Goal: Information Seeking & Learning: Compare options

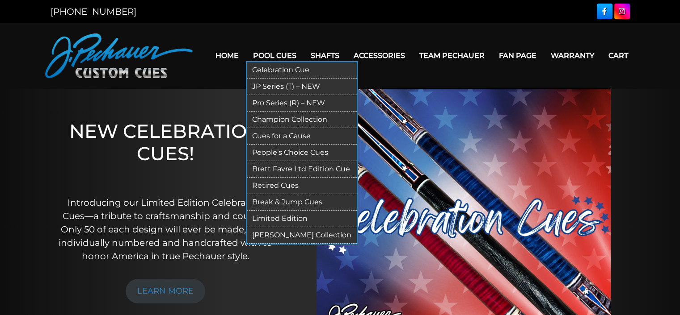
click at [258, 51] on link "Pool Cues" at bounding box center [275, 55] width 58 height 23
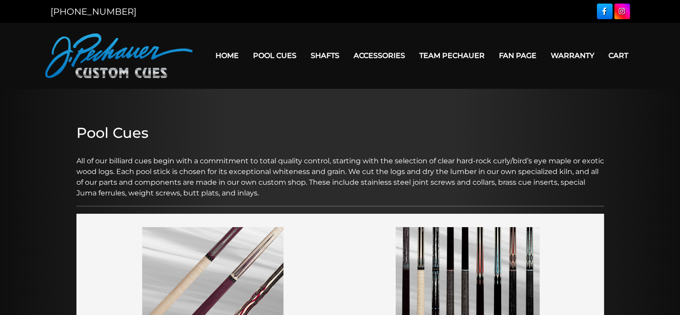
click at [111, 56] on img at bounding box center [118, 56] width 147 height 45
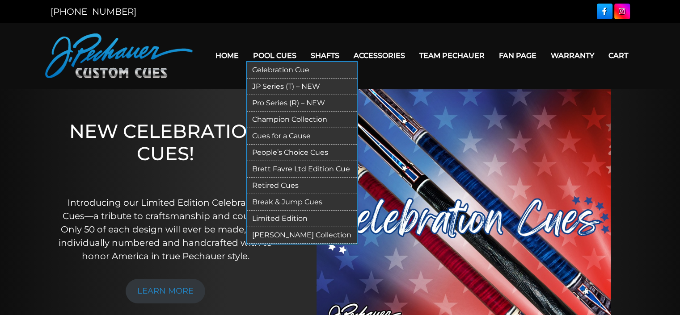
click at [268, 67] on link "Celebration Cue" at bounding box center [302, 70] width 110 height 17
click at [268, 101] on link "Pro Series (R) – NEW" at bounding box center [302, 103] width 110 height 17
click at [268, 84] on link "JP Series (T) – NEW" at bounding box center [302, 87] width 110 height 17
click at [284, 158] on link "People’s Choice Cues" at bounding box center [302, 153] width 110 height 17
click at [271, 137] on link "Cues for a Cause" at bounding box center [302, 136] width 110 height 17
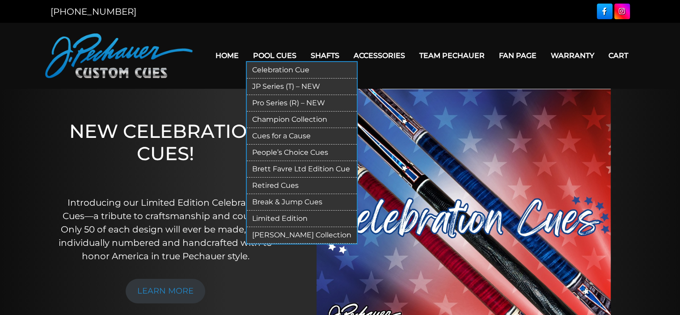
click at [286, 209] on link "Break & Jump Cues" at bounding box center [302, 202] width 110 height 17
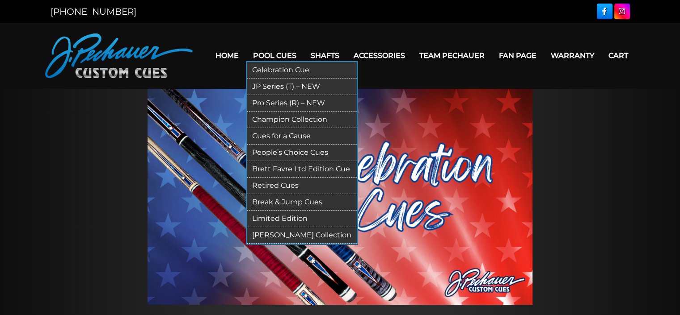
click at [303, 84] on link "JP Series (T) – NEW" at bounding box center [302, 87] width 110 height 17
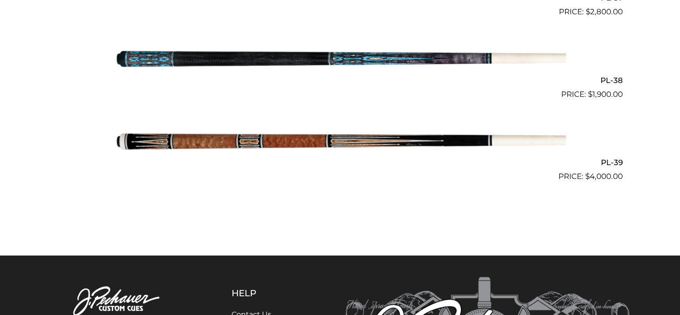
scroll to position [2624, 0]
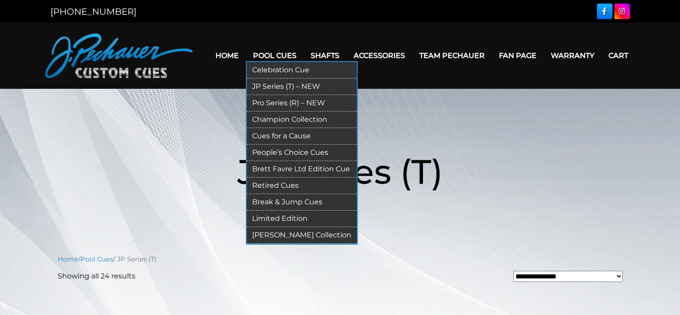
click at [321, 156] on link "People’s Choice Cues" at bounding box center [302, 153] width 110 height 17
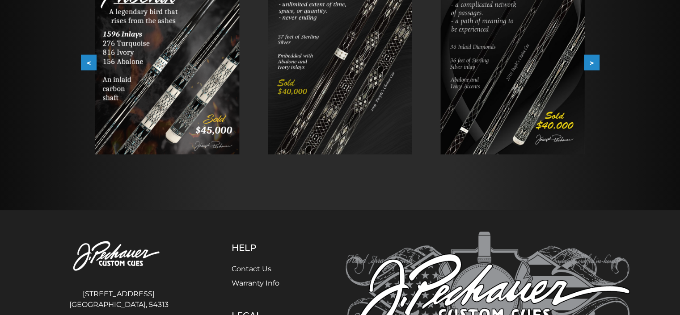
scroll to position [211, 0]
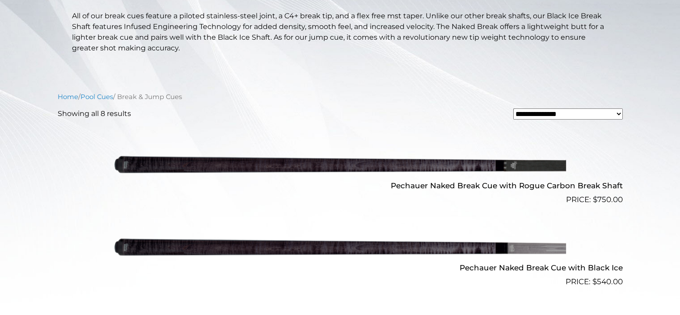
scroll to position [214, 0]
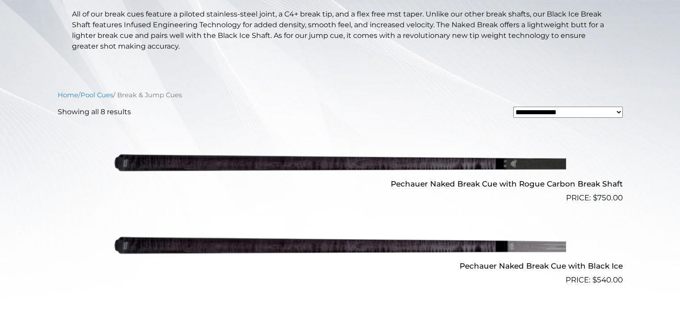
click at [486, 192] on h2 "Pechauer Naked Break Cue with Rogue Carbon Break Shaft" at bounding box center [340, 184] width 565 height 17
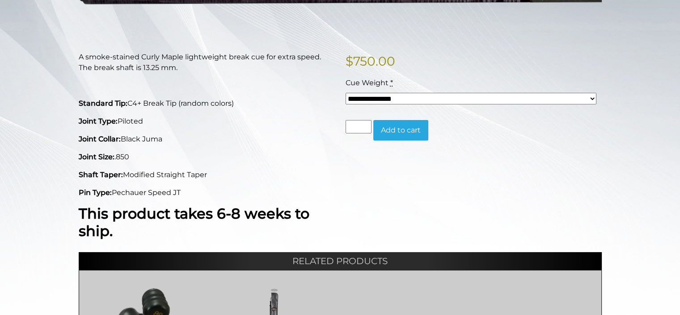
scroll to position [186, 0]
click at [382, 105] on select "**********" at bounding box center [470, 99] width 251 height 12
select select "*****"
click at [345, 105] on select "**********" at bounding box center [470, 99] width 251 height 12
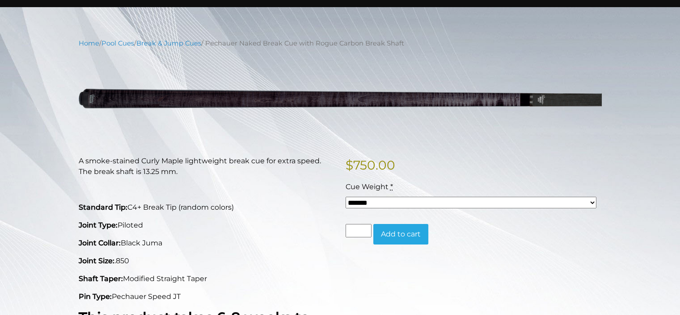
scroll to position [77, 0]
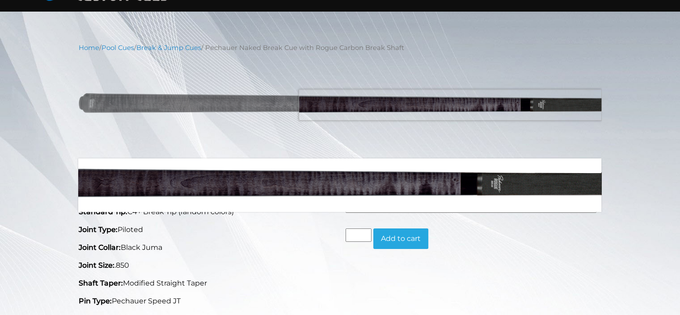
click at [498, 110] on img at bounding box center [340, 102] width 523 height 87
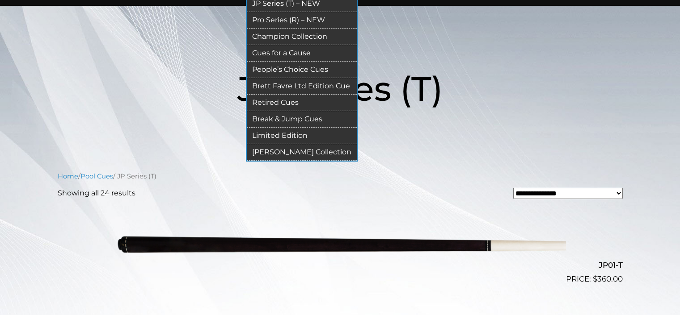
scroll to position [91, 0]
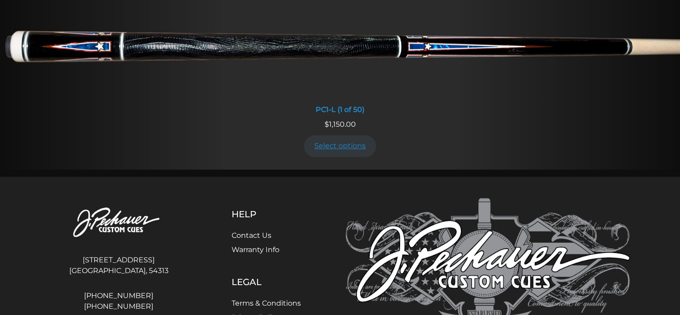
scroll to position [805, 0]
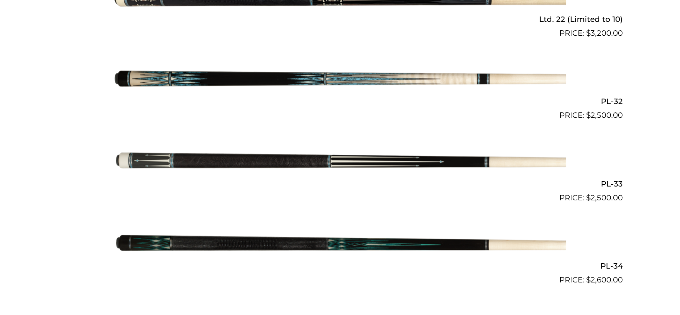
scroll to position [601, 0]
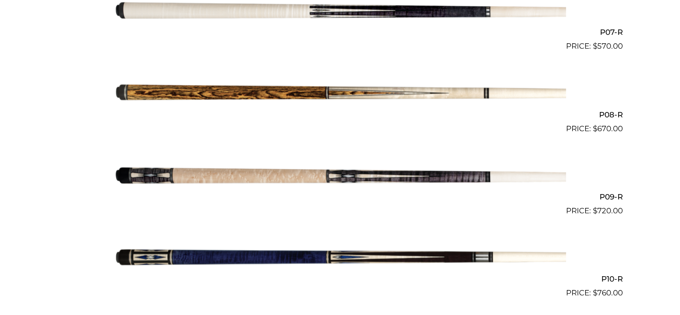
scroll to position [805, 0]
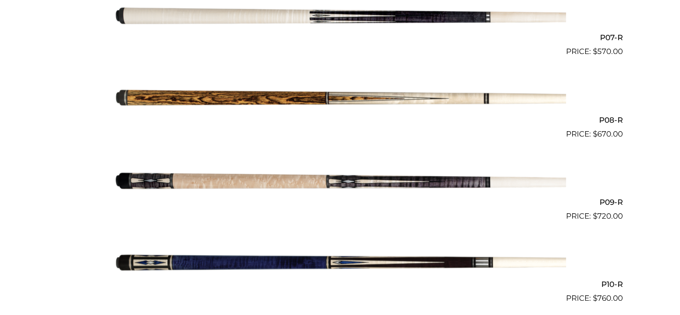
click at [430, 198] on img at bounding box center [339, 181] width 451 height 75
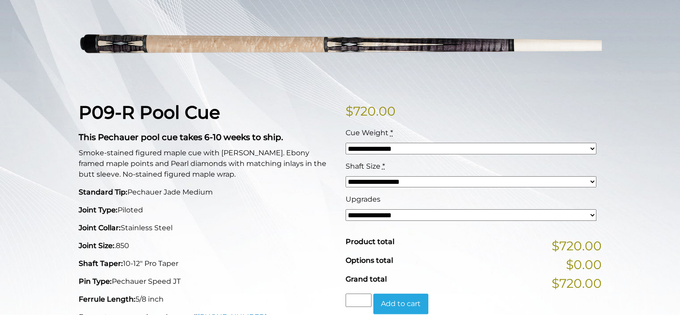
scroll to position [136, 0]
click at [456, 188] on select "**********" at bounding box center [470, 182] width 251 height 12
select select "*****"
click at [345, 188] on select "**********" at bounding box center [470, 182] width 251 height 12
click at [491, 221] on select "**********" at bounding box center [470, 215] width 251 height 12
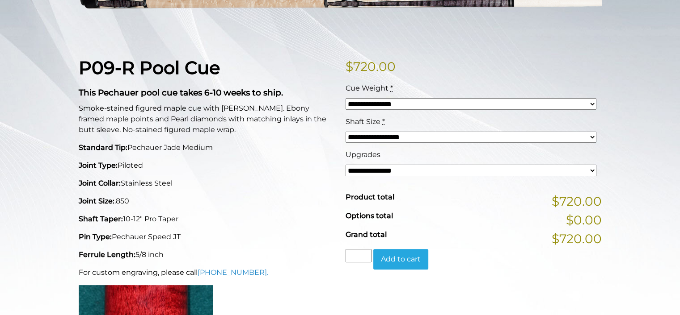
scroll to position [182, 0]
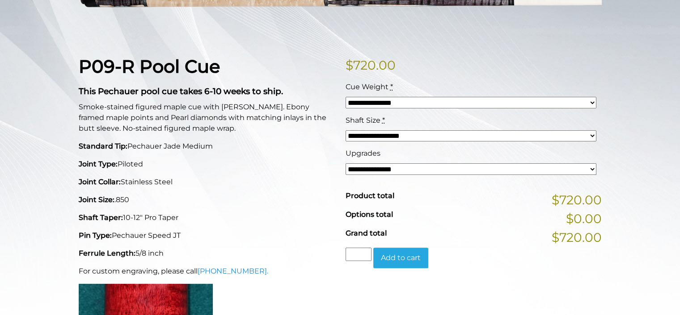
click at [559, 175] on select "**********" at bounding box center [470, 170] width 251 height 12
click at [612, 198] on div "**********" at bounding box center [340, 258] width 680 height 641
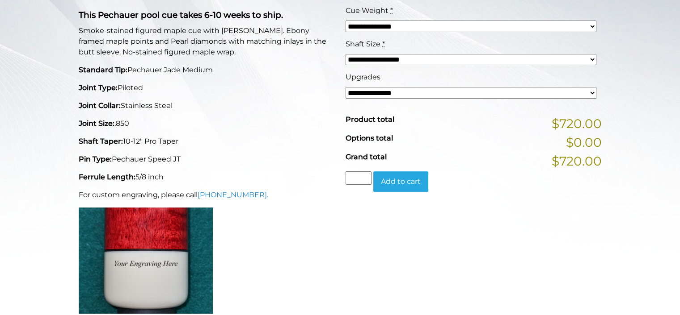
scroll to position [258, 0]
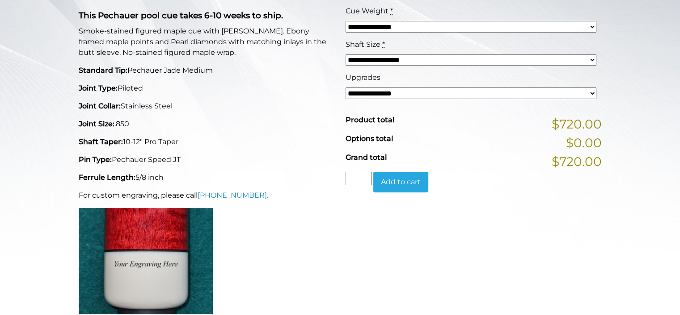
drag, startPoint x: 159, startPoint y: 105, endPoint x: 128, endPoint y: 109, distance: 30.7
click at [128, 94] on p "Joint Type: Piloted" at bounding box center [207, 88] width 256 height 11
click at [175, 94] on p "Joint Type: Piloted" at bounding box center [207, 88] width 256 height 11
drag, startPoint x: 135, startPoint y: 91, endPoint x: 183, endPoint y: 95, distance: 48.0
click at [170, 76] on p "Standard Tip: Pechauer Jade Medium" at bounding box center [207, 70] width 256 height 11
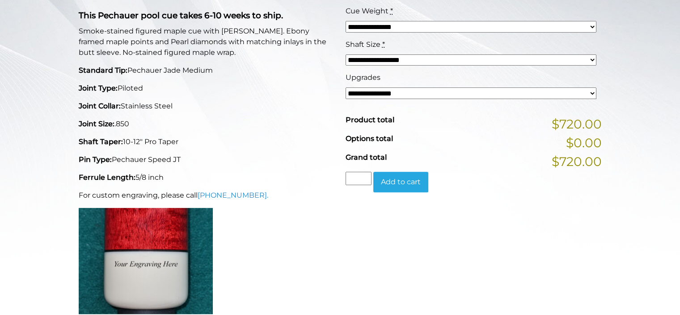
click at [206, 101] on div "P09-R Pool Cue This Pechauer pool cue takes 6-10 weeks to ship. Smoke-stained f…" at bounding box center [206, 150] width 267 height 341
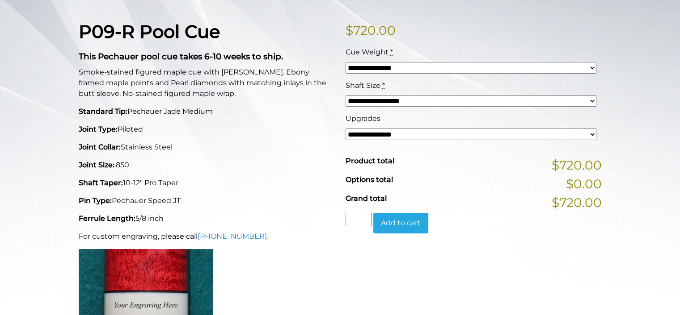
scroll to position [216, 0]
drag, startPoint x: 257, startPoint y: 109, endPoint x: 235, endPoint y: 110, distance: 22.4
click at [235, 100] on p "Smoke-stained figured maple cue with [PERSON_NAME]. Ebony framed maple points a…" at bounding box center [207, 83] width 256 height 32
click at [259, 119] on div "P09-R Pool Cue This Pechauer pool cue takes 6-10 weeks to ship. Smoke-stained f…" at bounding box center [206, 191] width 267 height 341
drag, startPoint x: 130, startPoint y: 113, endPoint x: 149, endPoint y: 113, distance: 18.8
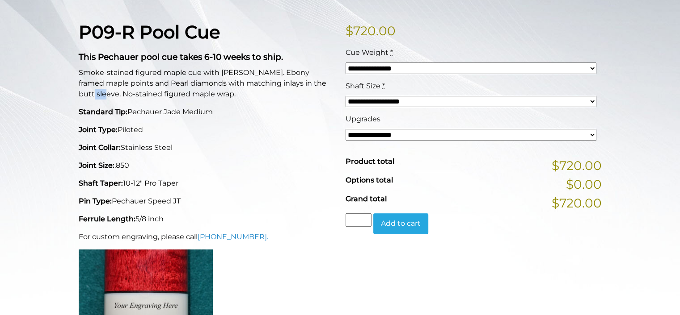
click at [149, 100] on p "Smoke-stained figured maple cue with sim. Ebony framed maple points and Pearl d…" at bounding box center [207, 83] width 256 height 32
click at [232, 122] on div "P09-R Pool Cue This Pechauer pool cue takes 6-10 weeks to ship. Smoke-stained f…" at bounding box center [206, 191] width 267 height 341
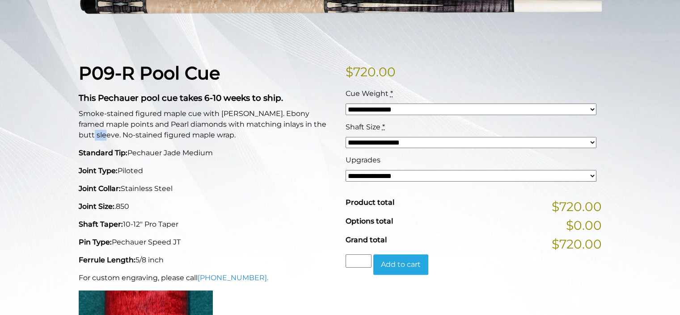
scroll to position [175, 0]
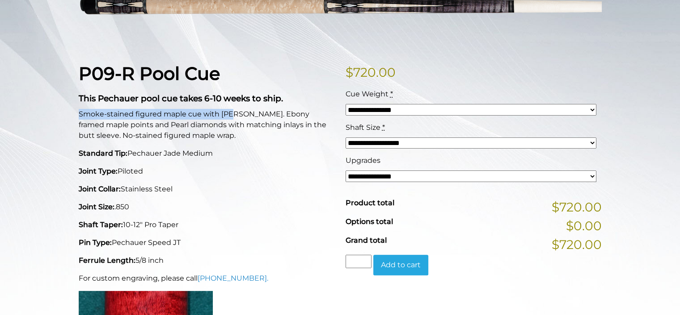
drag, startPoint x: 79, startPoint y: 130, endPoint x: 268, endPoint y: 133, distance: 188.6
click at [252, 133] on p "Smoke-stained figured maple cue with sim. Ebony framed maple points and Pearl d…" at bounding box center [207, 125] width 256 height 32
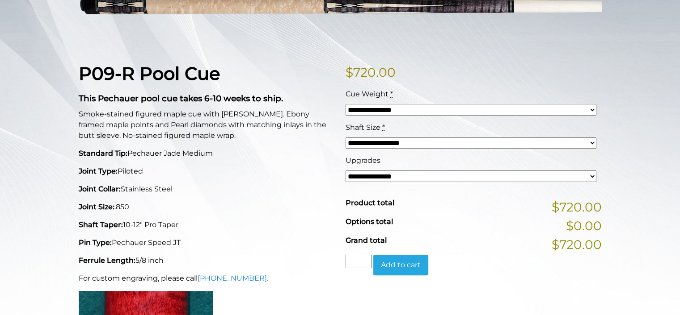
click at [268, 133] on p "Smoke-stained figured maple cue with sim. Ebony framed maple points and Pearl d…" at bounding box center [207, 125] width 256 height 32
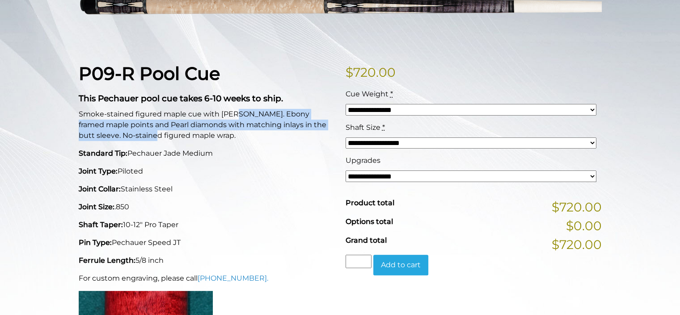
drag, startPoint x: 254, startPoint y: 125, endPoint x: 212, endPoint y: 157, distance: 52.9
click at [209, 141] on p "Smoke-stained figured maple cue with sim. Ebony framed maple points and Pearl d…" at bounding box center [207, 125] width 256 height 32
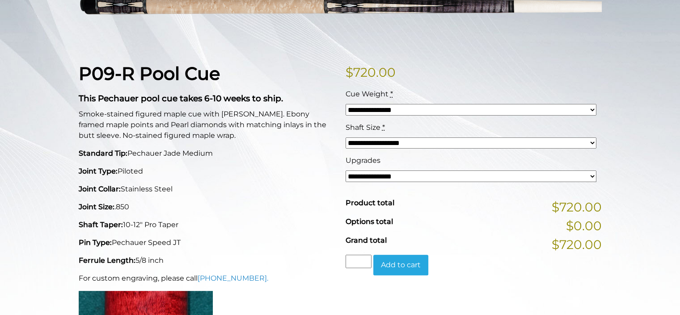
click at [248, 160] on div "P09-R Pool Cue This Pechauer pool cue takes 6-10 weeks to ship. Smoke-stained f…" at bounding box center [206, 233] width 267 height 341
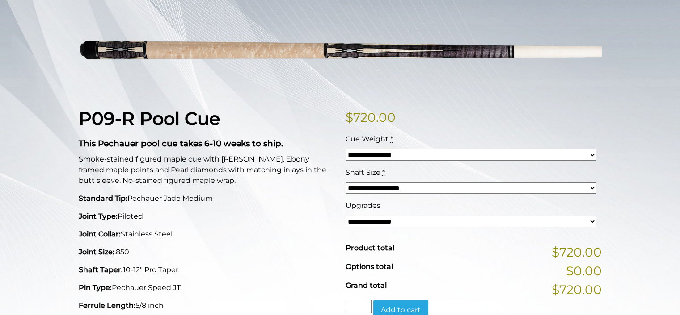
scroll to position [150, 0]
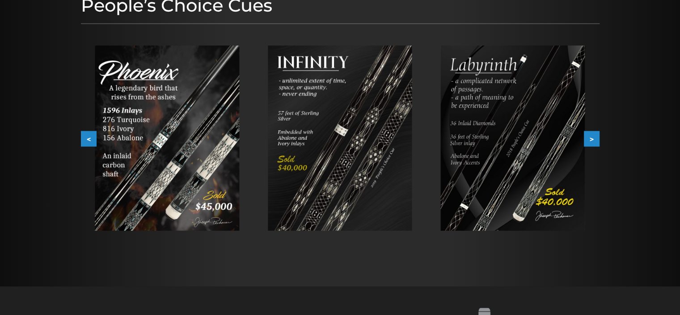
scroll to position [140, 0]
